Goal: Find specific page/section: Find specific page/section

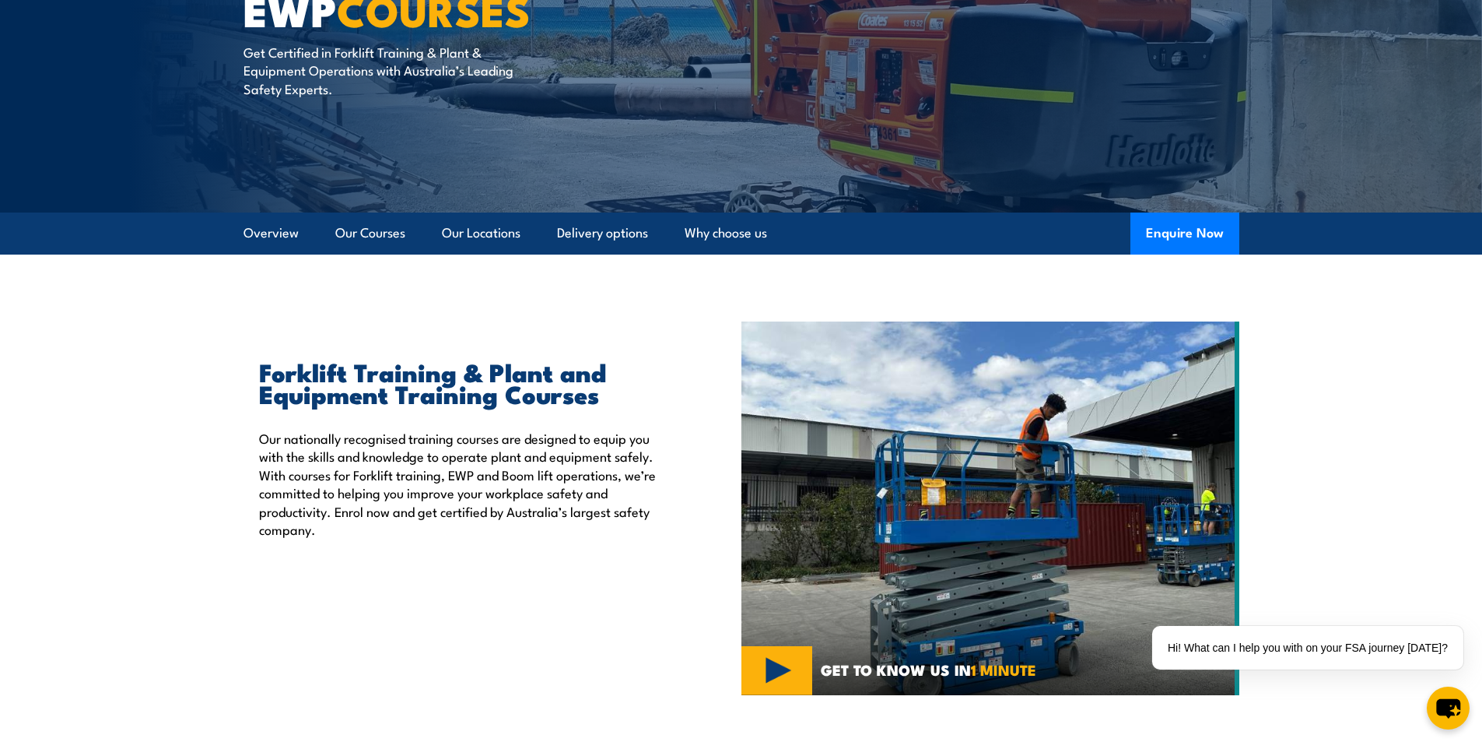
scroll to position [156, 0]
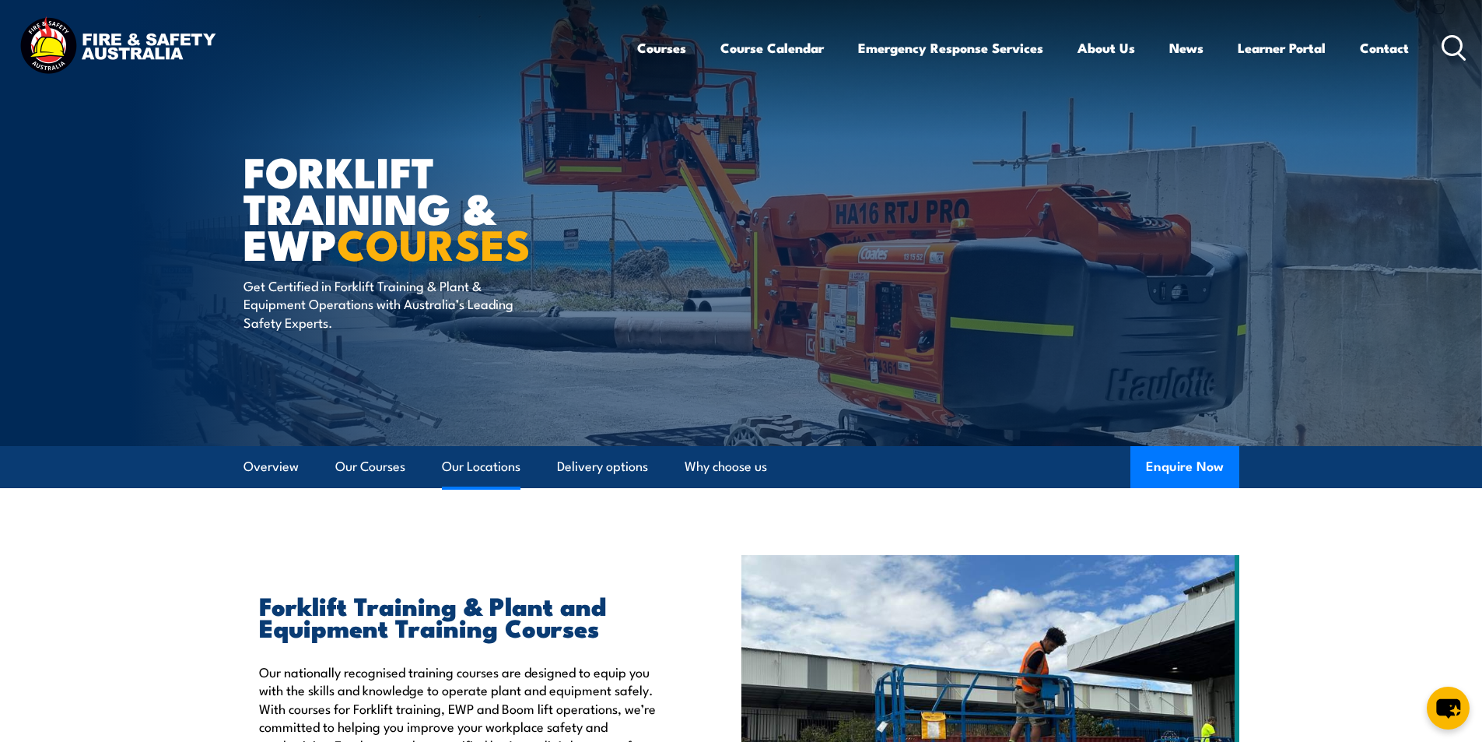
click at [478, 462] on link "Our Locations" at bounding box center [481, 466] width 79 height 41
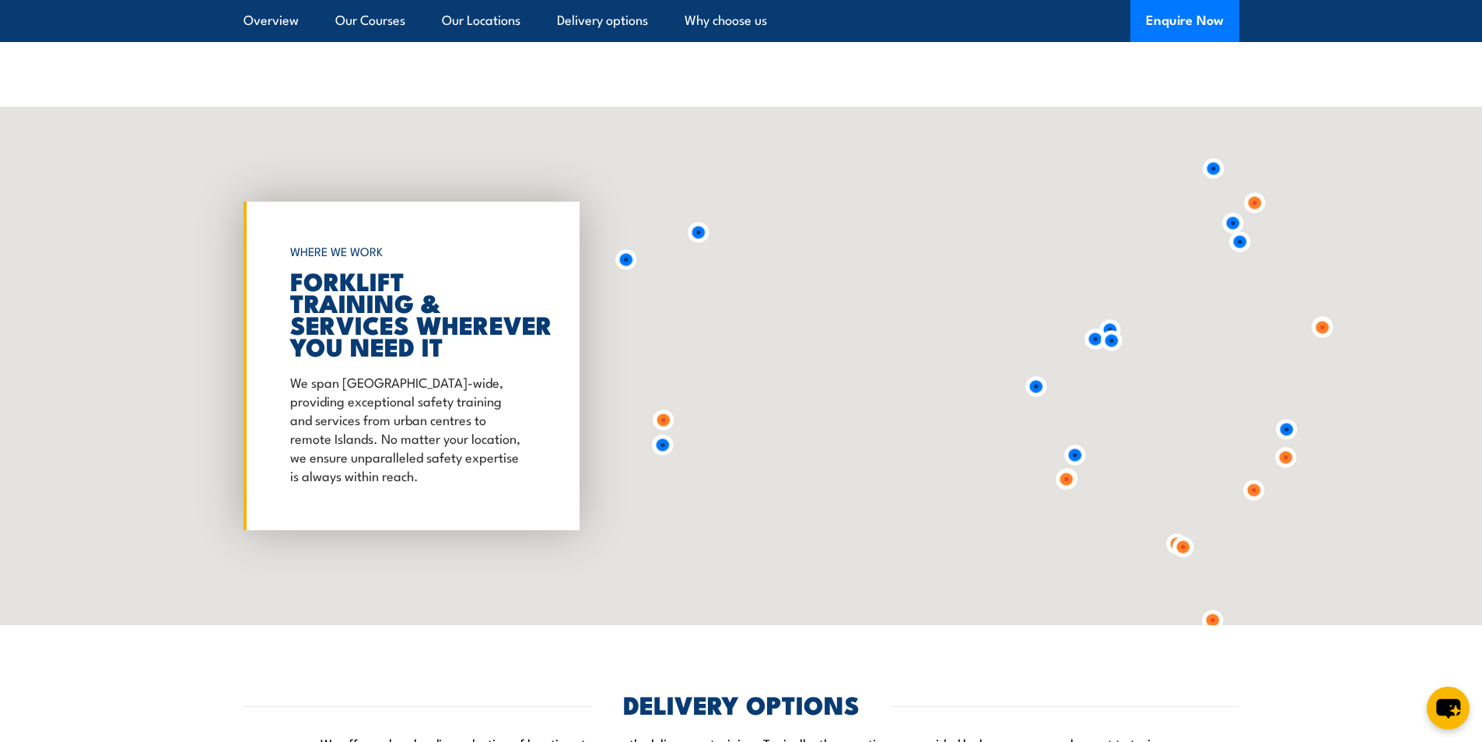
scroll to position [2880, 0]
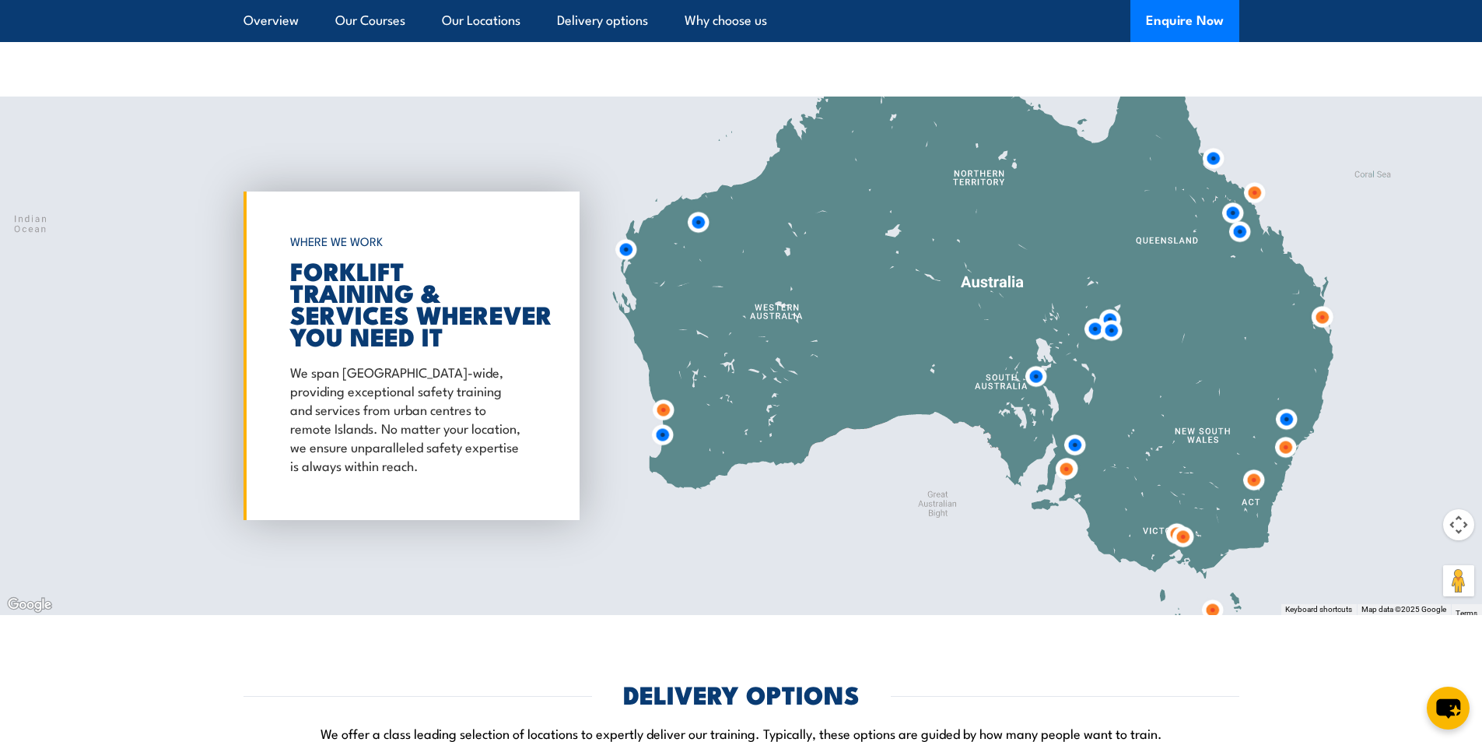
click at [662, 433] on img at bounding box center [662, 434] width 29 height 29
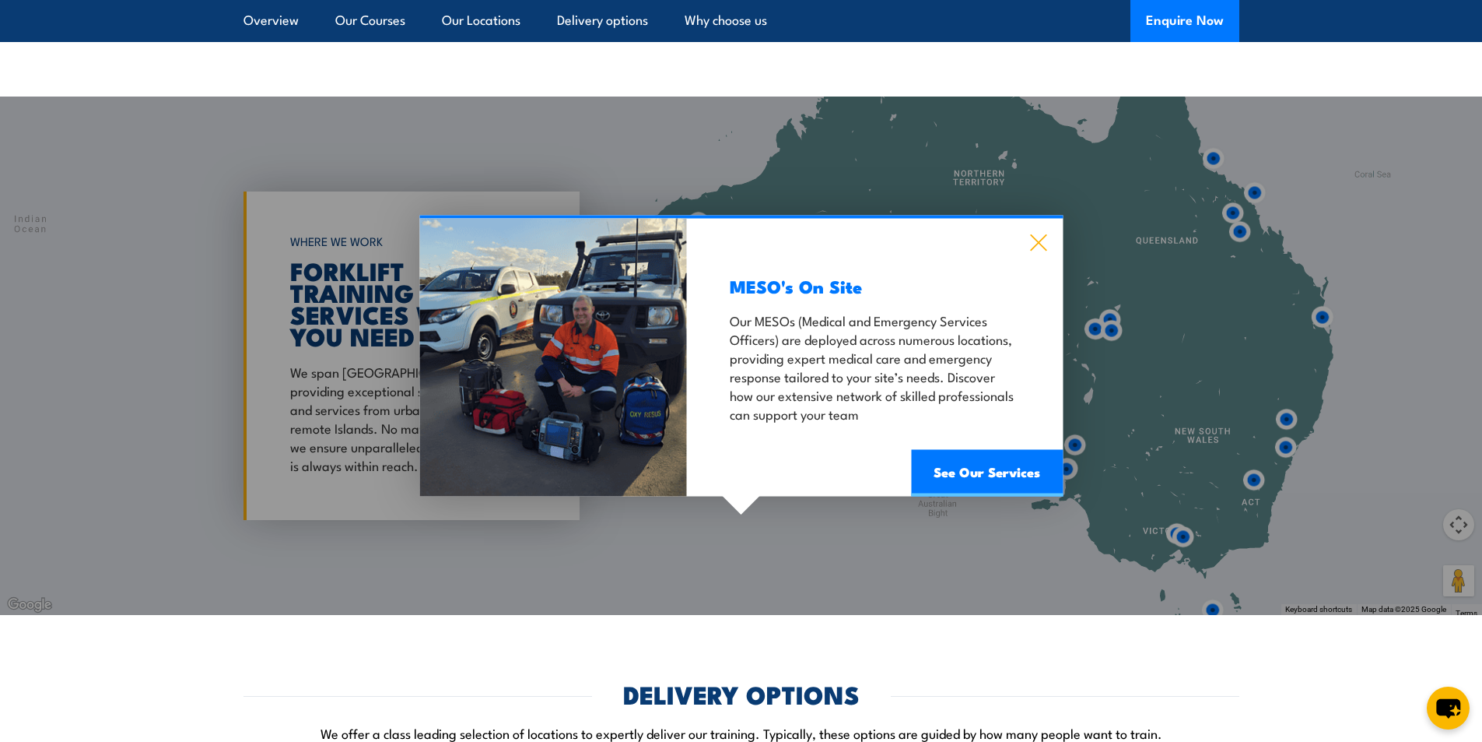
click at [1043, 240] on icon at bounding box center [1038, 242] width 18 height 17
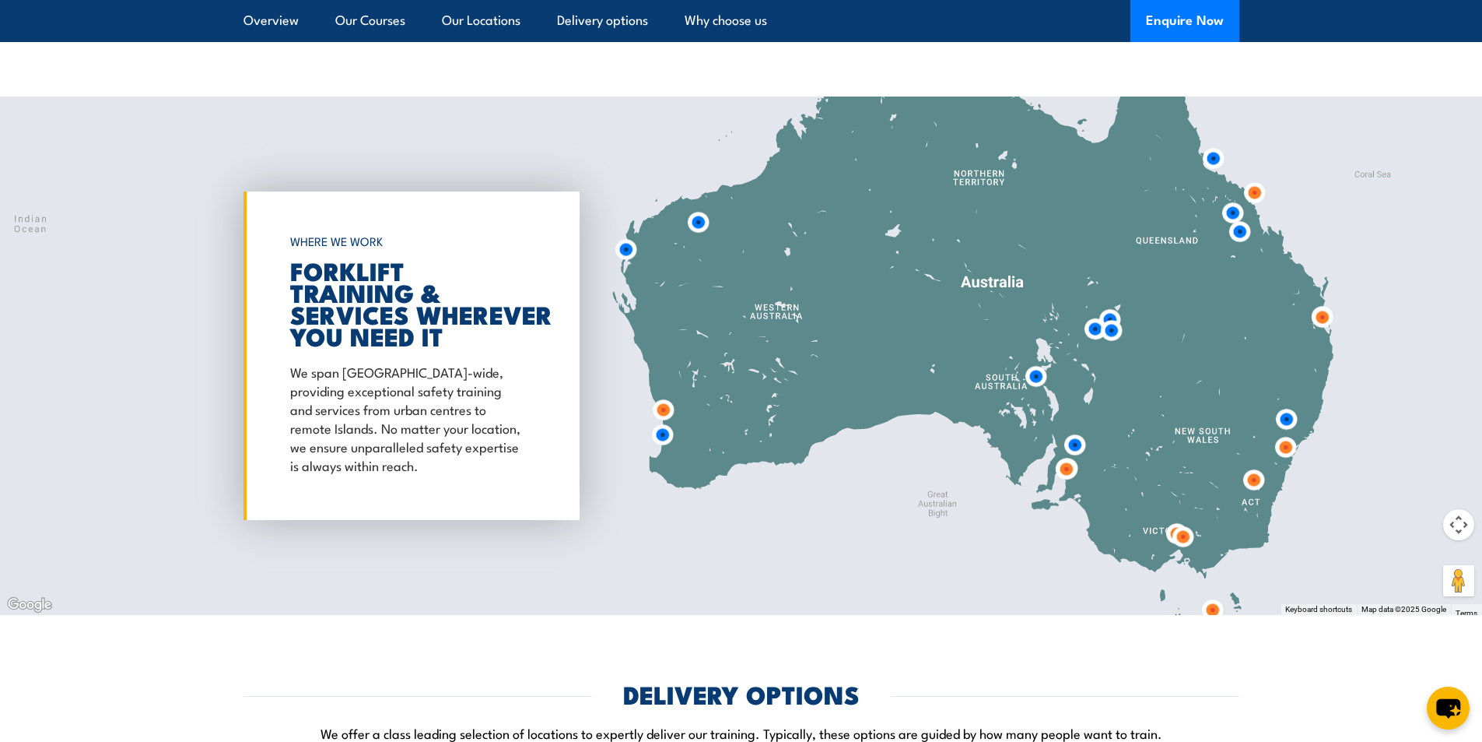
click at [669, 409] on img at bounding box center [663, 409] width 29 height 29
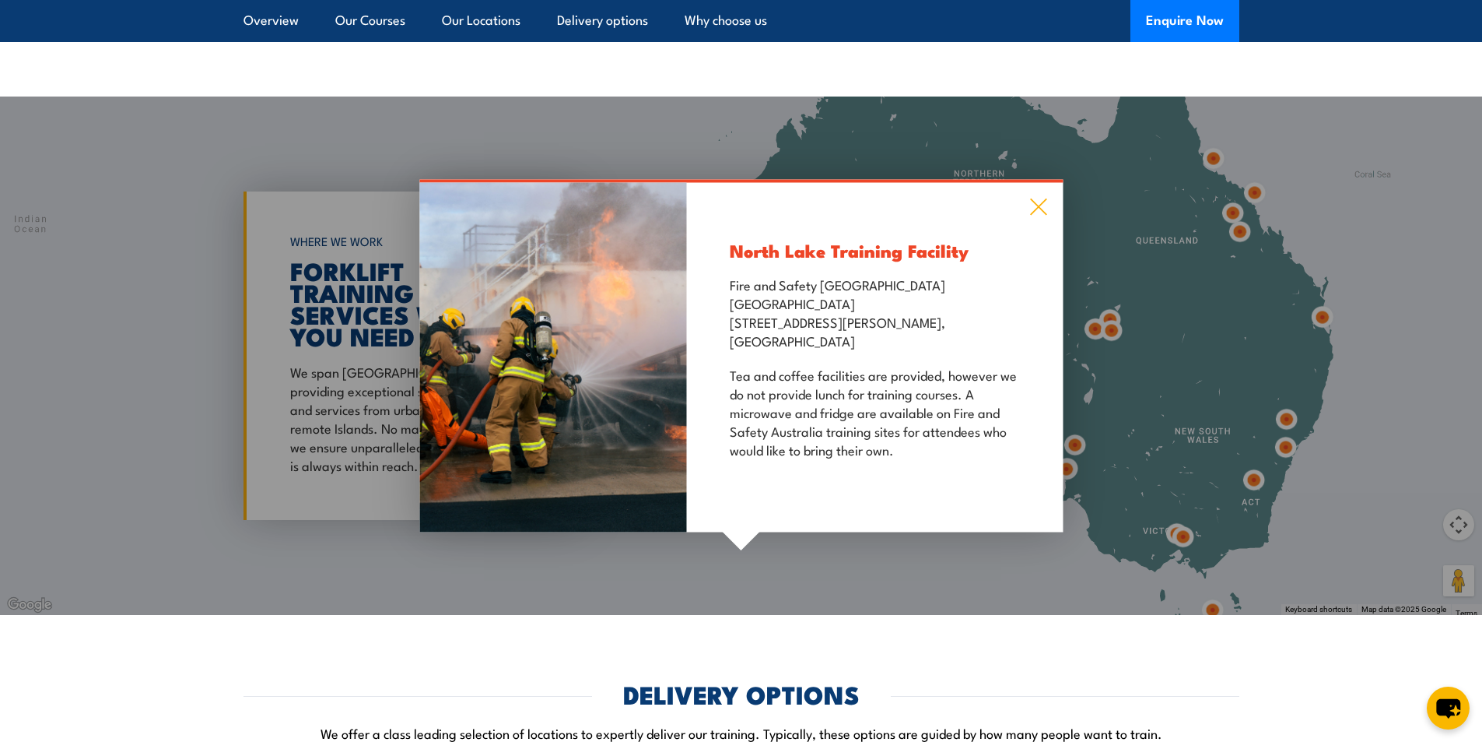
click at [1041, 208] on icon at bounding box center [1038, 206] width 18 height 17
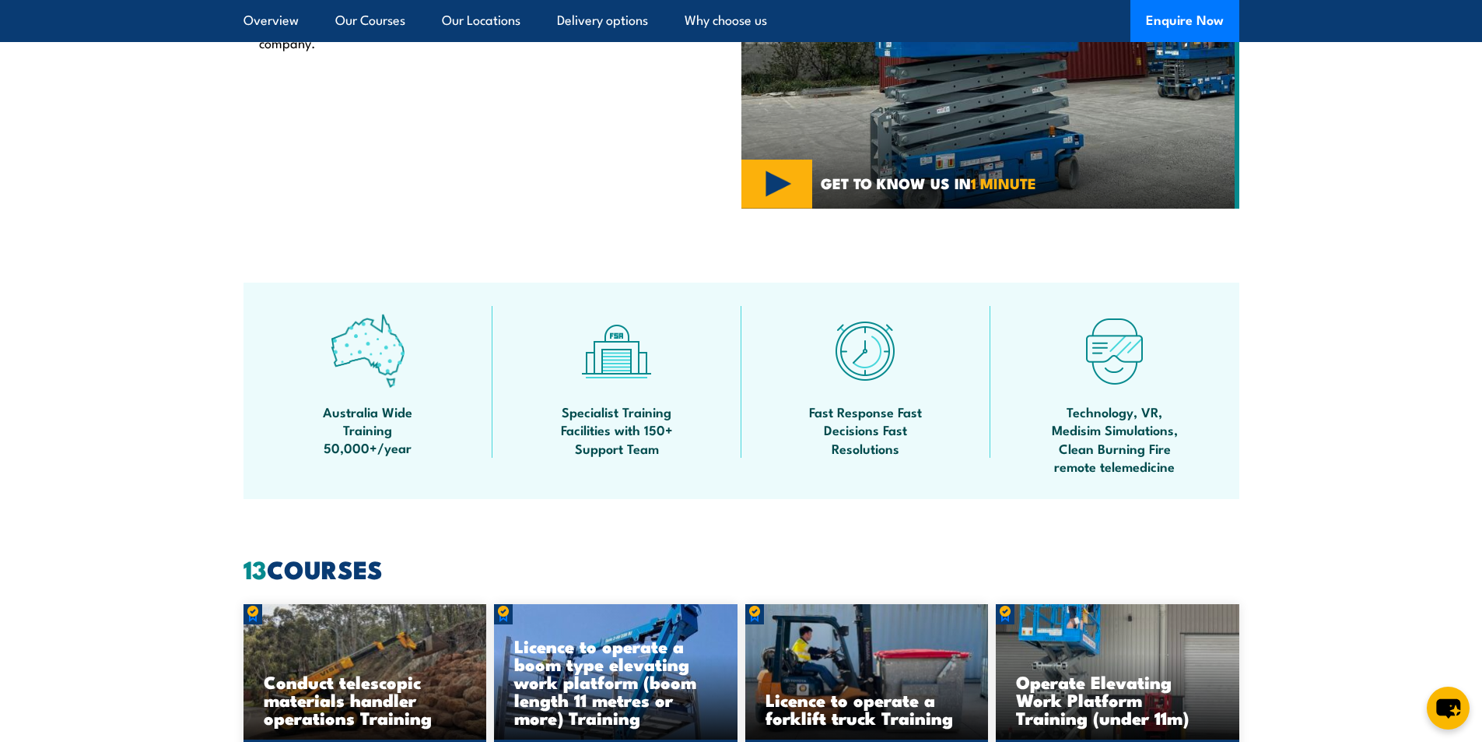
scroll to position [331, 0]
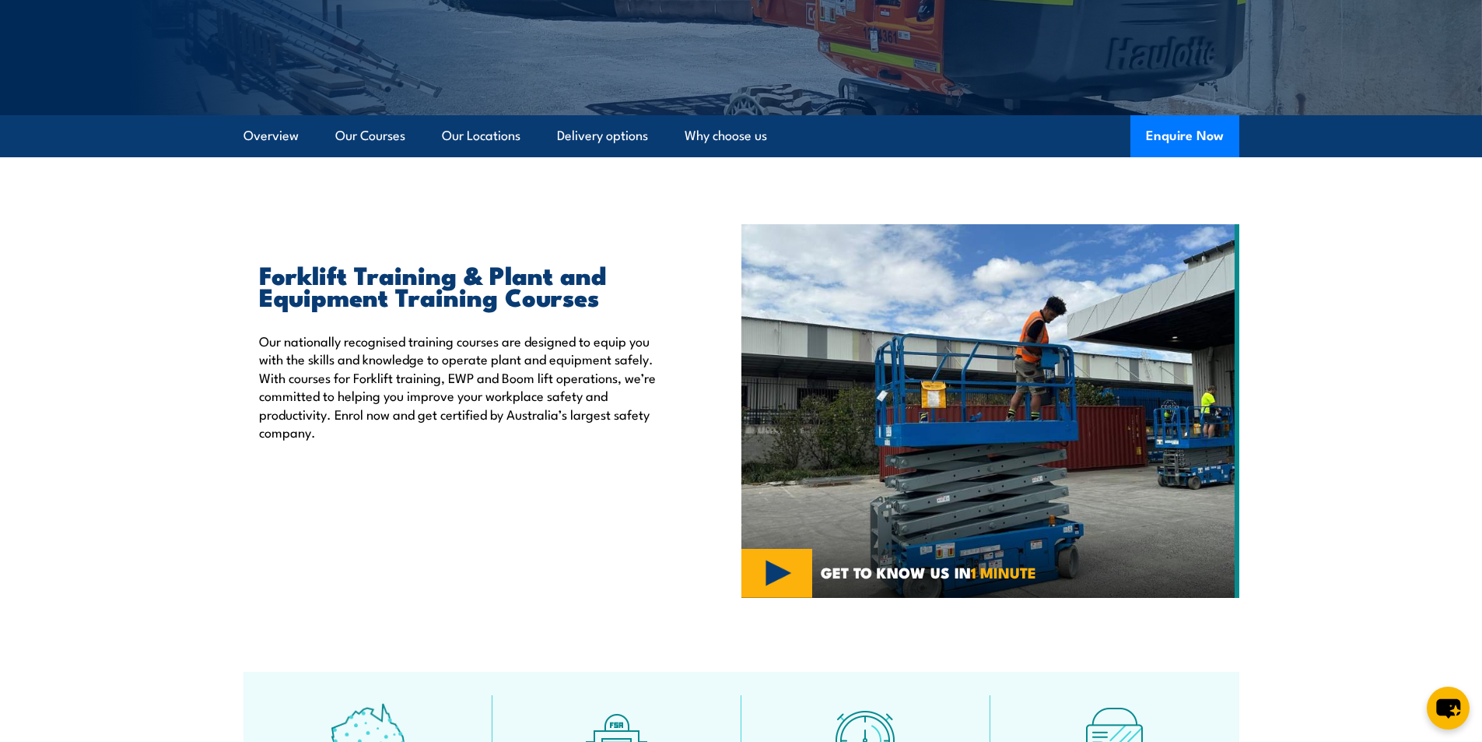
scroll to position [2880, 0]
